Goal: Task Accomplishment & Management: Use online tool/utility

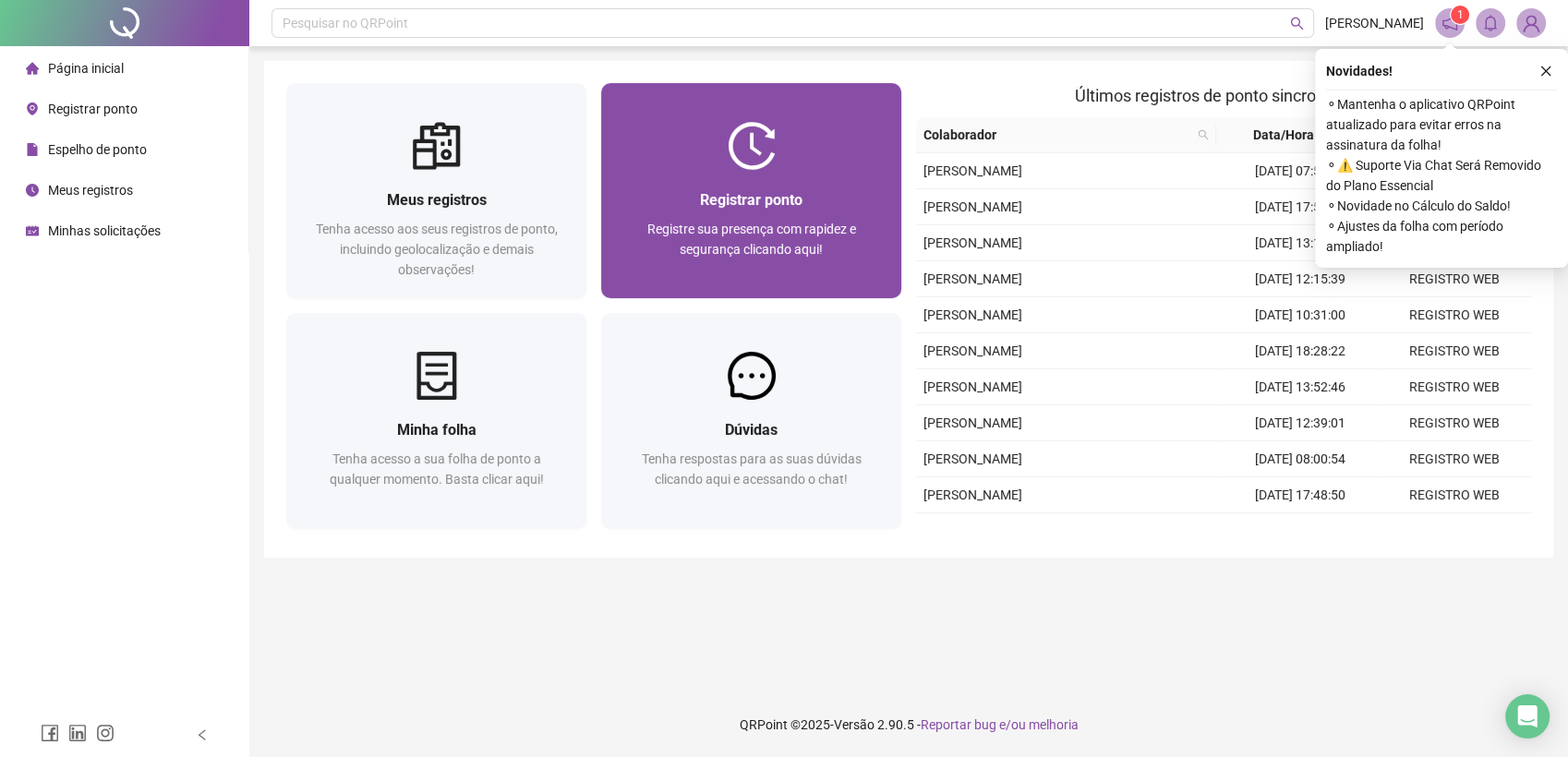
click at [656, 173] on div "Registrar ponto Registre sua presença com rapidez e segurança clicando aqui!" at bounding box center [751, 233] width 300 height 128
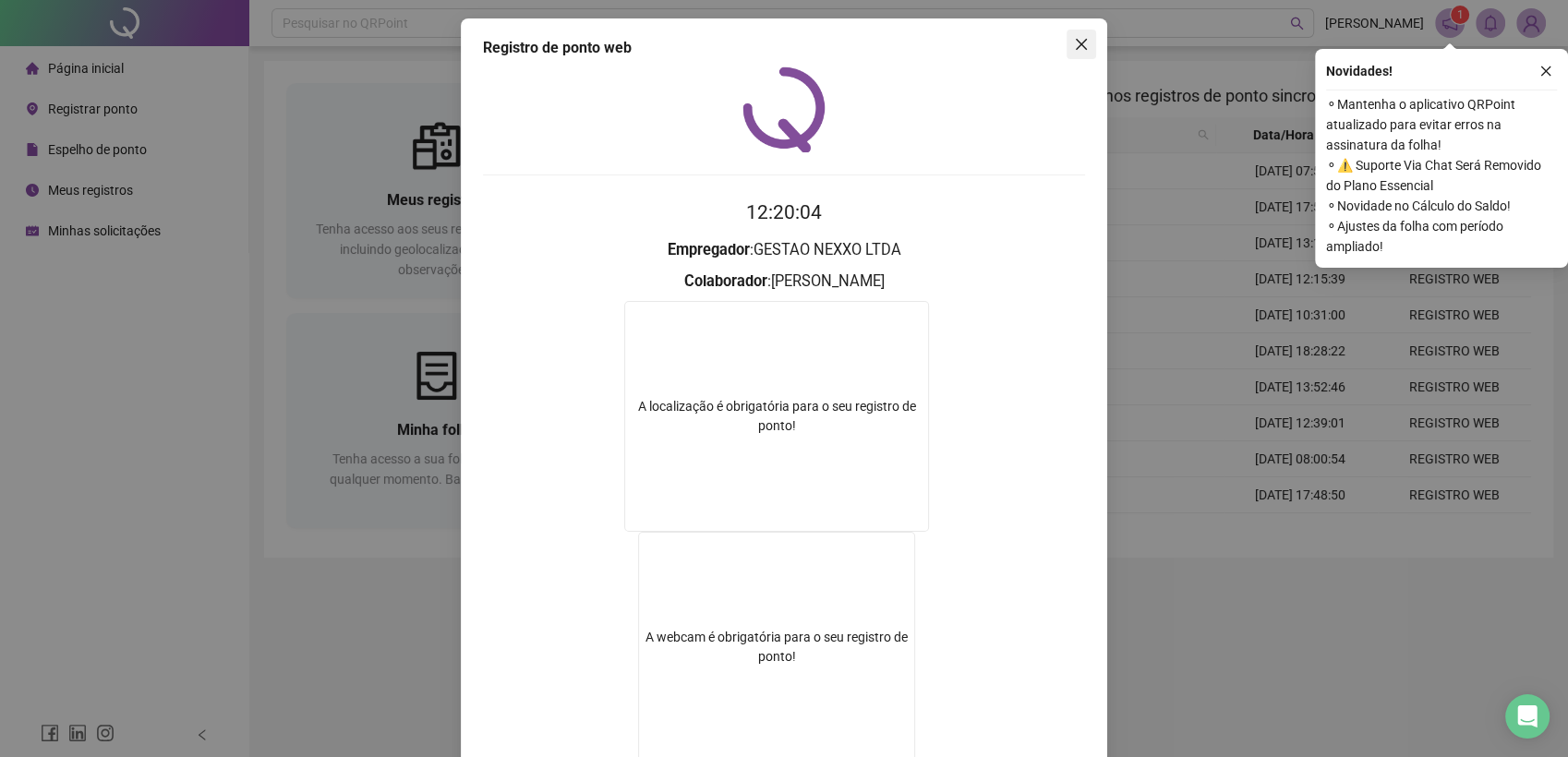
click at [1074, 44] on icon "close" at bounding box center [1082, 44] width 15 height 15
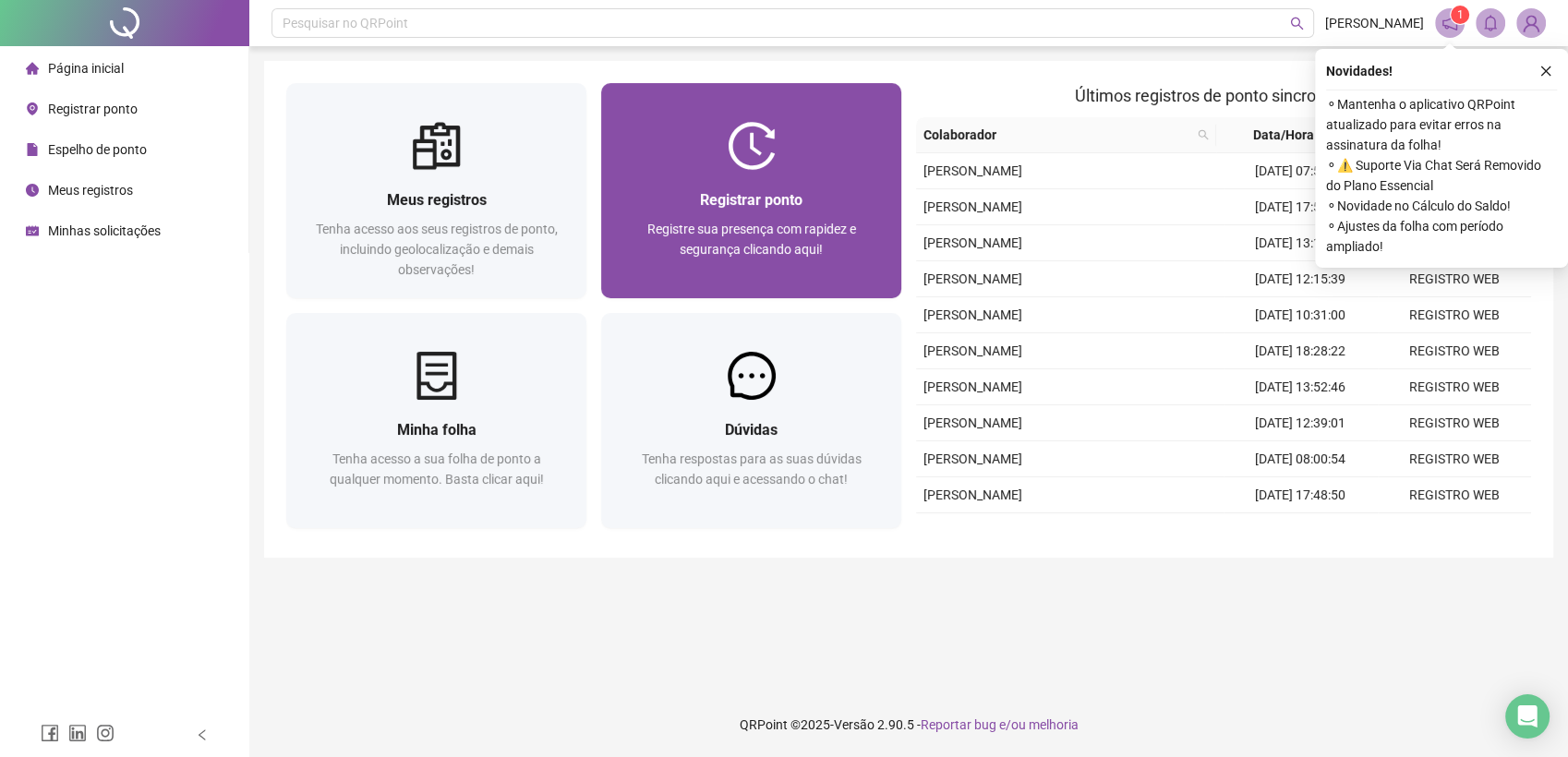
click at [826, 238] on div "Registre sua presença com rapidez e segurança clicando aqui!" at bounding box center [751, 248] width 256 height 61
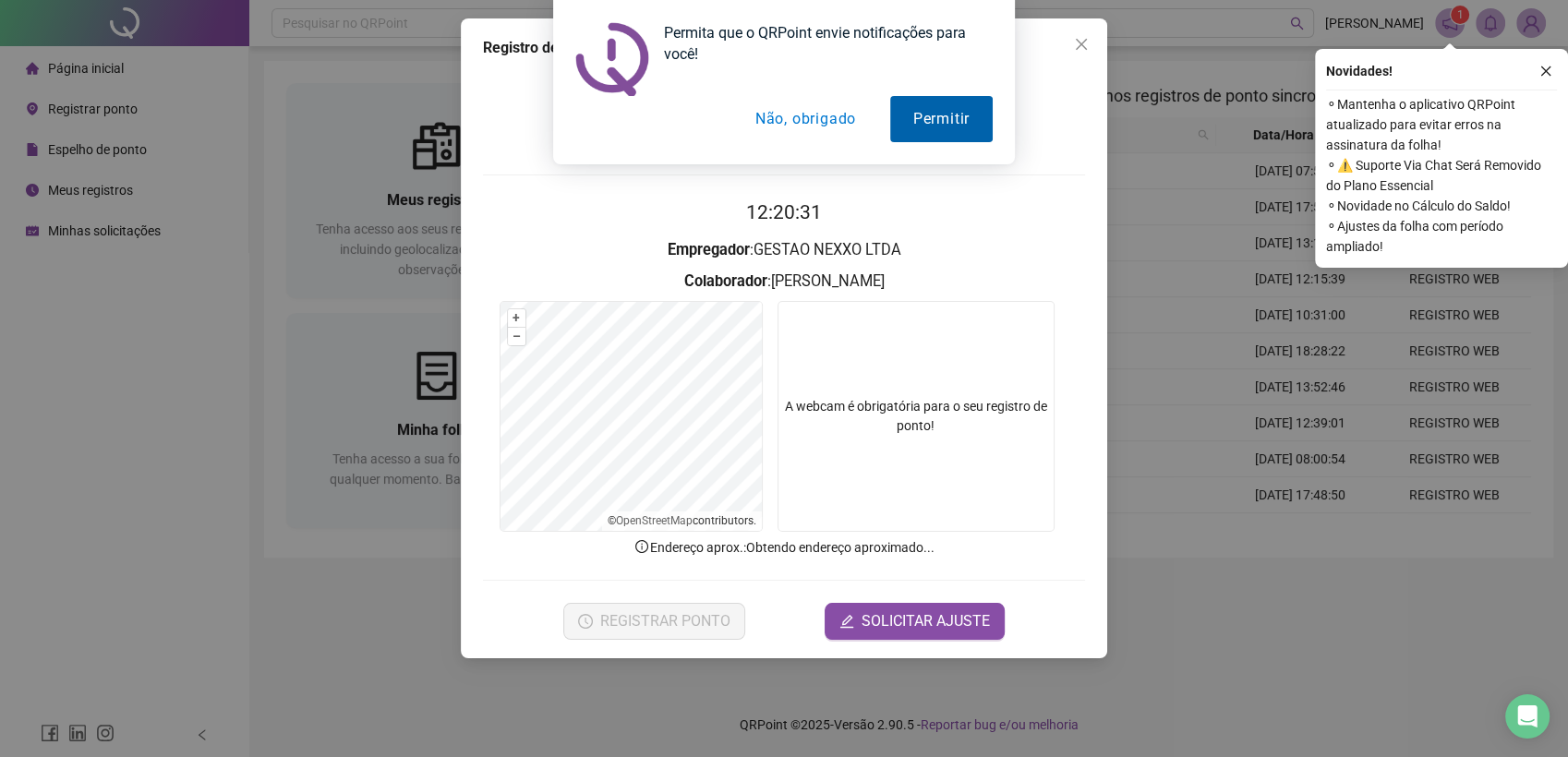
click at [916, 122] on button "Permitir" at bounding box center [941, 118] width 102 height 46
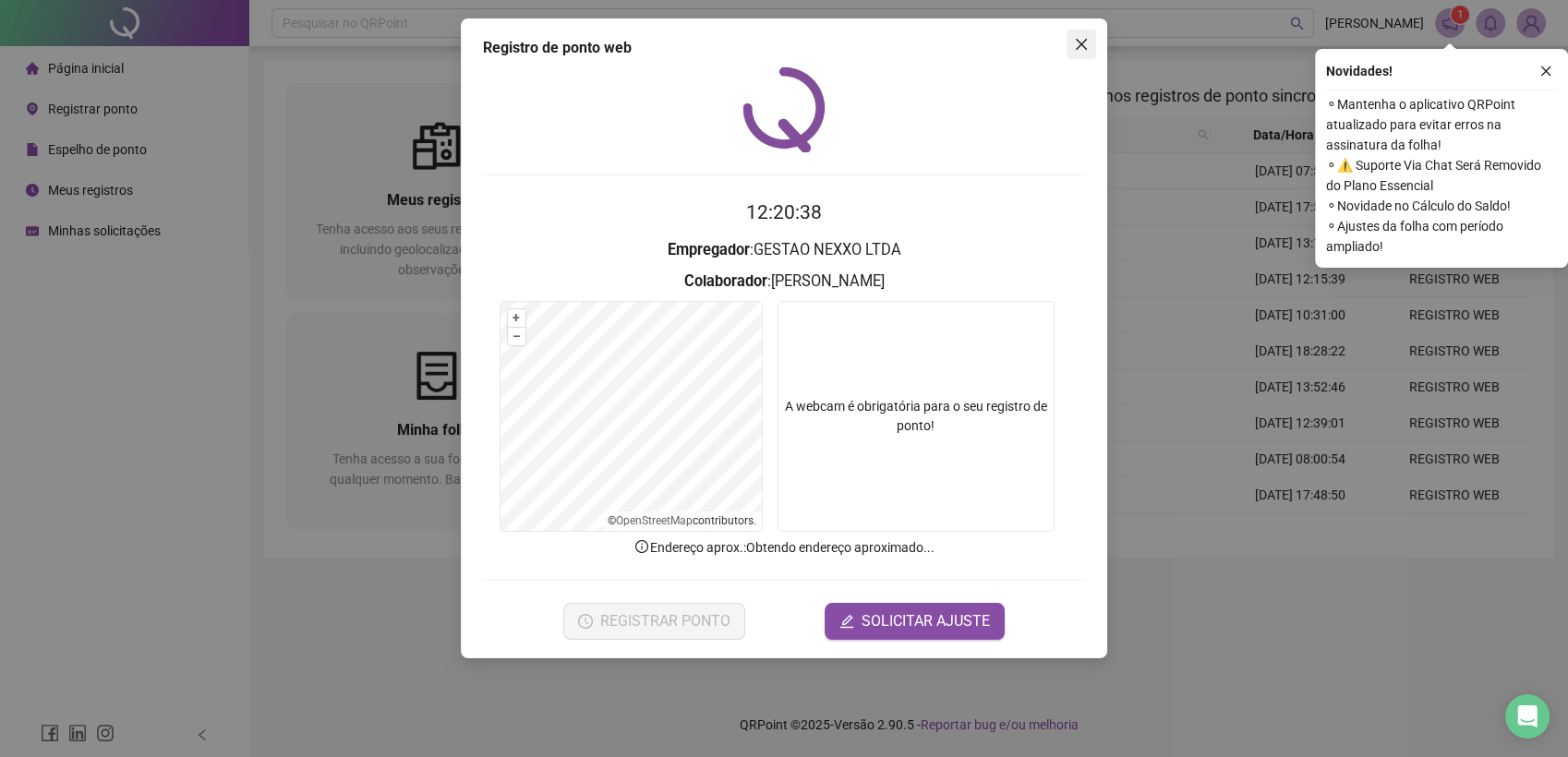
click at [1078, 48] on icon "close" at bounding box center [1082, 44] width 11 height 11
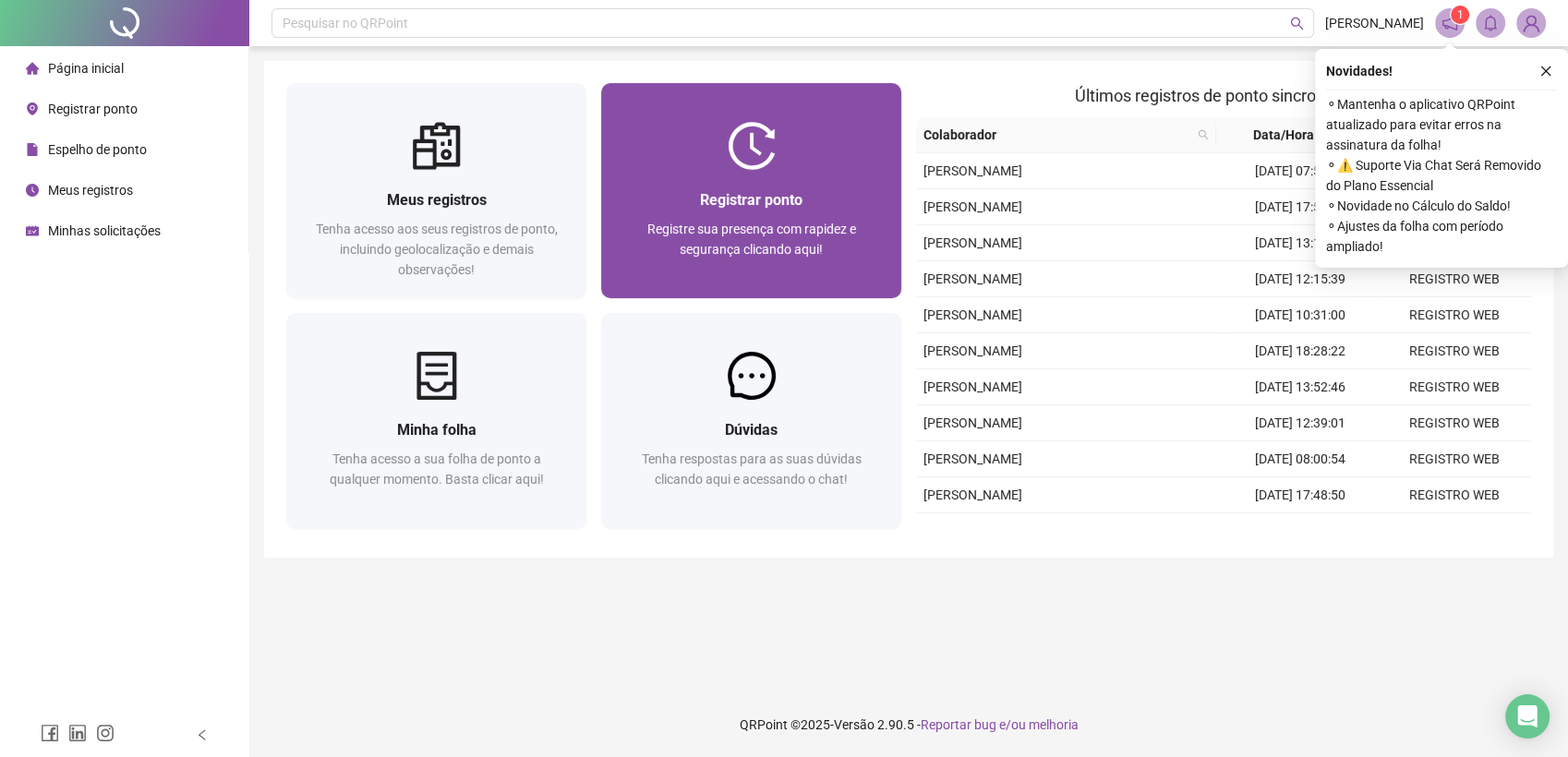
click at [791, 214] on div "Registrar ponto Registre sua presença com rapidez e segurança clicando aqui!" at bounding box center [751, 234] width 256 height 92
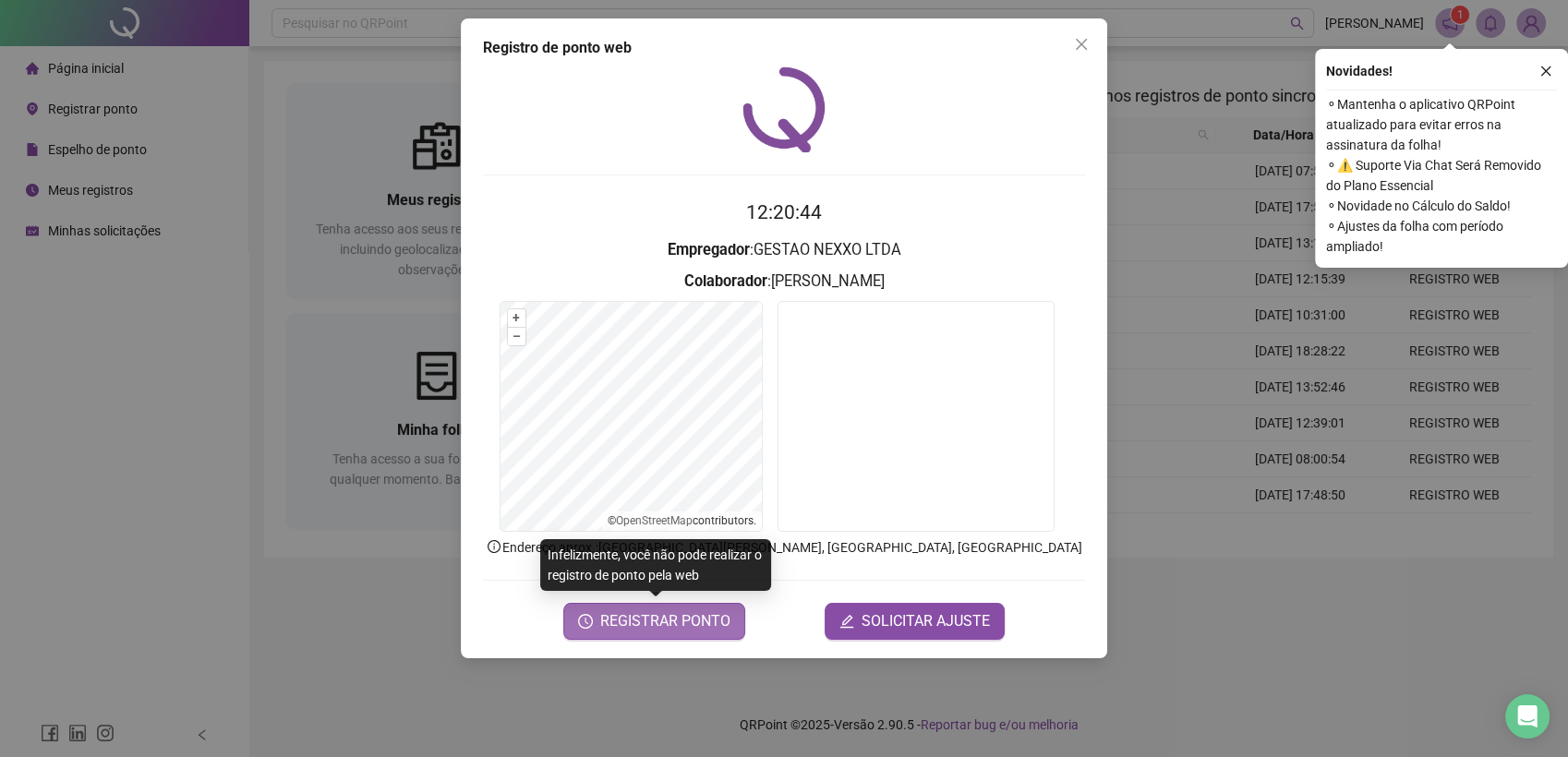
click at [657, 627] on span "REGISTRAR PONTO" at bounding box center [665, 621] width 130 height 22
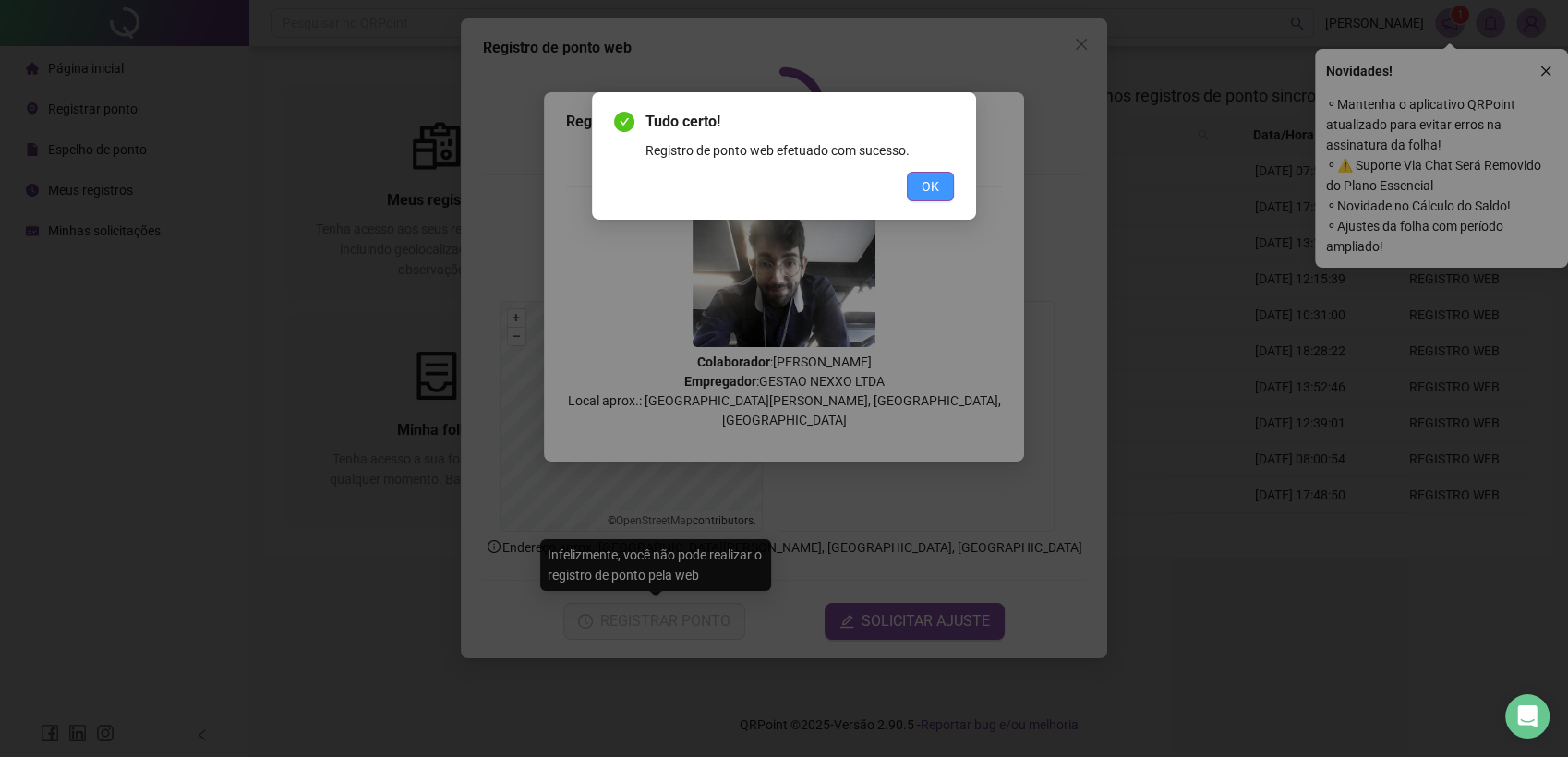
click at [931, 185] on span "OK" at bounding box center [930, 186] width 18 height 21
